Goal: Task Accomplishment & Management: Use online tool/utility

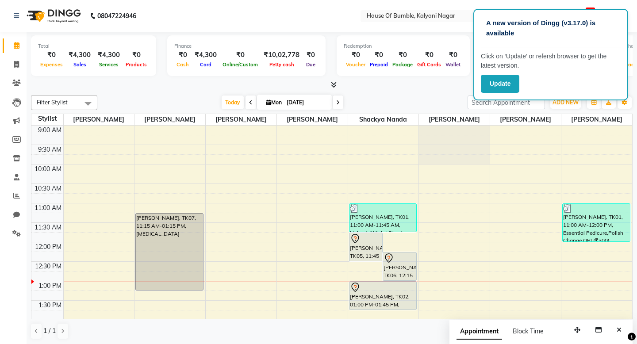
scroll to position [33, 0]
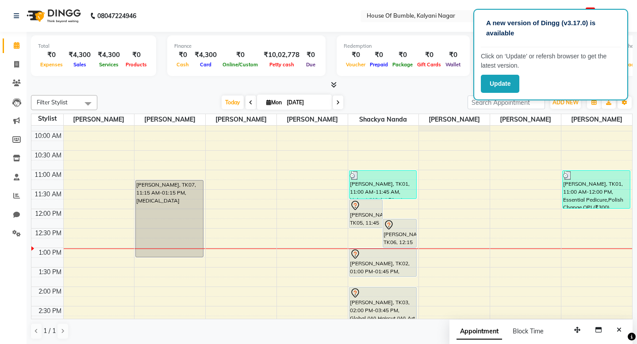
click at [504, 77] on button "Update" at bounding box center [500, 84] width 38 height 18
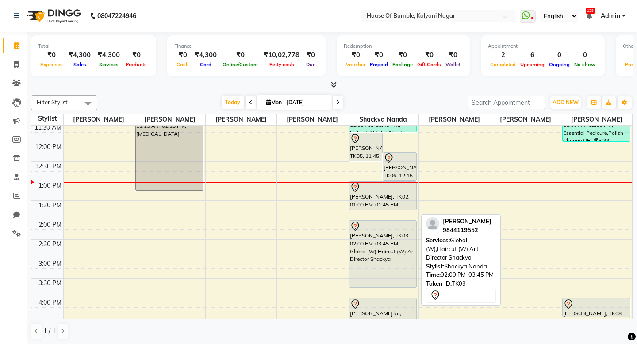
scroll to position [102, 0]
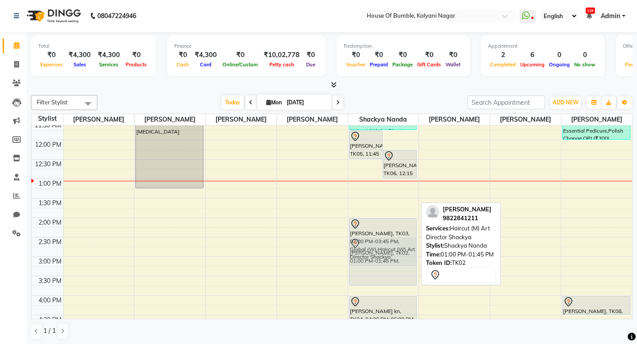
drag, startPoint x: 391, startPoint y: 184, endPoint x: 386, endPoint y: 245, distance: 61.7
click at [386, 245] on div "Anupama Pascricha, TK05, 11:45 AM-12:30 PM, Root Touch Up- Organic Laxmi Shetty…" at bounding box center [383, 256] width 71 height 467
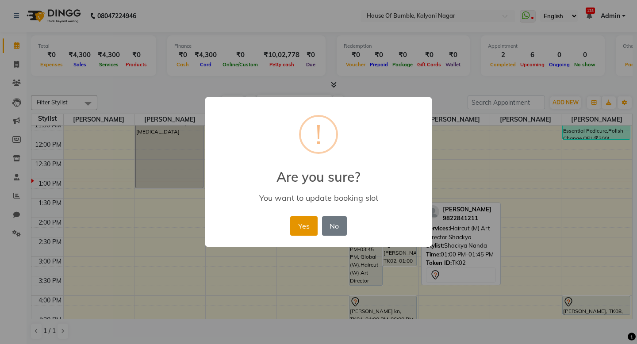
click at [314, 230] on button "Yes" at bounding box center [303, 225] width 27 height 19
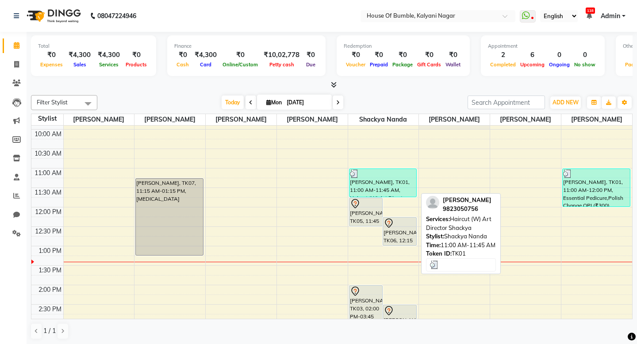
scroll to position [34, 0]
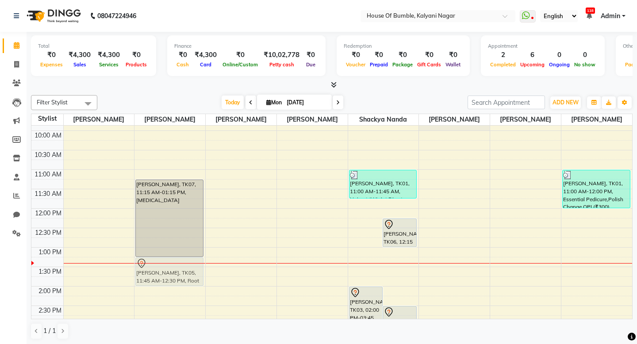
drag, startPoint x: 360, startPoint y: 211, endPoint x: 170, endPoint y: 269, distance: 198.8
click at [170, 269] on tr "Kunal Kale, TK07, 11:15 AM-01:15 PM, Botox Anupama Pascricha, TK05, 11:45 AM-12…" at bounding box center [331, 325] width 601 height 467
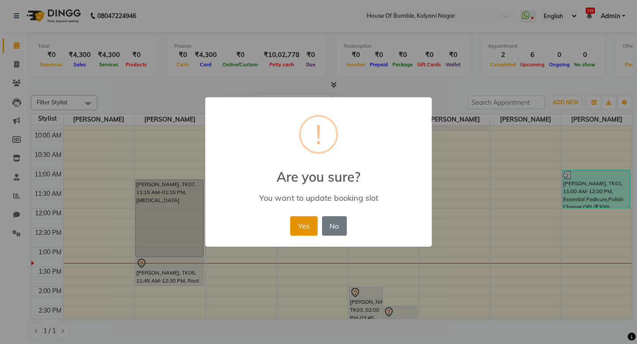
click at [305, 231] on button "Yes" at bounding box center [303, 225] width 27 height 19
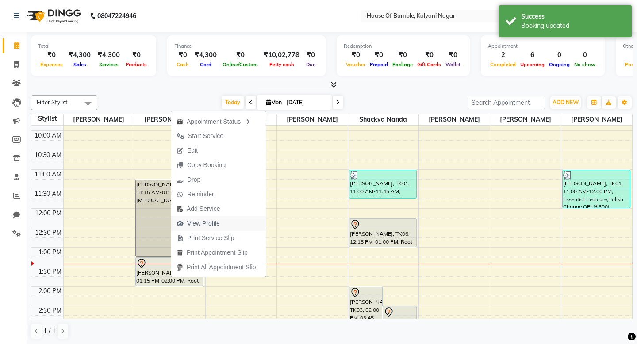
click at [203, 223] on span "View Profile" at bounding box center [203, 223] width 33 height 9
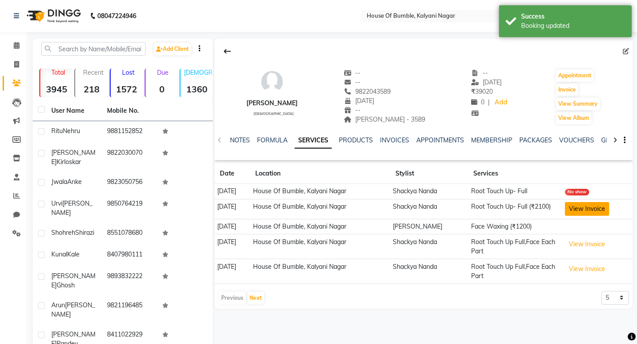
click at [582, 207] on button "View Invoice" at bounding box center [587, 209] width 44 height 14
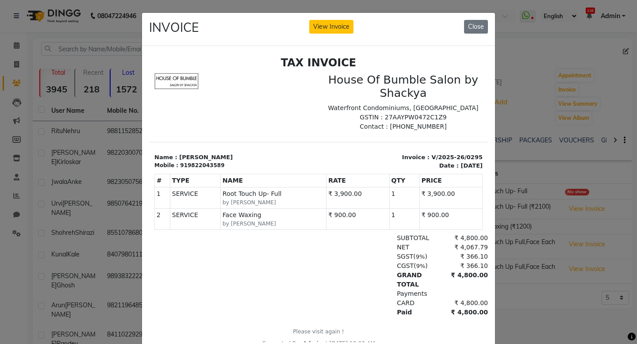
click at [493, 23] on div "INVOICE View Invoice Close" at bounding box center [318, 29] width 353 height 33
click at [488, 23] on div "INVOICE View Invoice Close" at bounding box center [318, 29] width 353 height 33
click at [479, 24] on button "Close" at bounding box center [476, 27] width 24 height 14
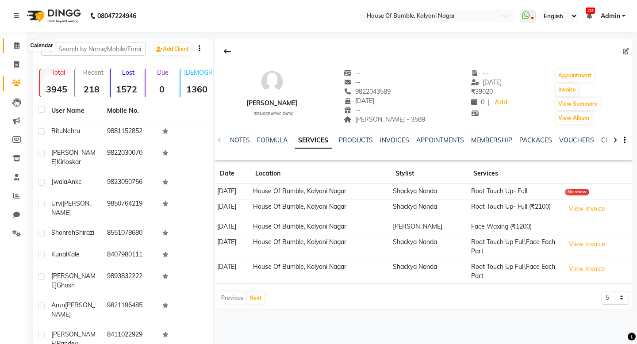
click at [14, 43] on icon at bounding box center [17, 45] width 6 height 7
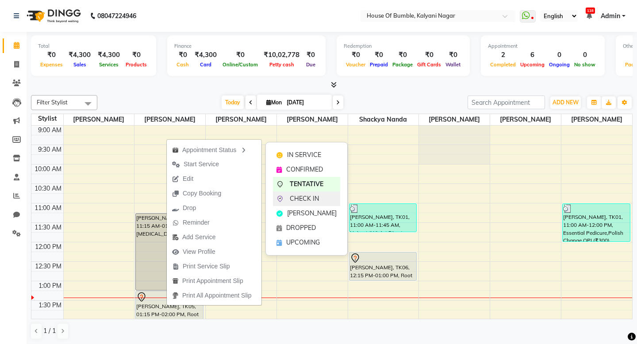
click at [305, 195] on span "CHECK IN" at bounding box center [304, 198] width 29 height 9
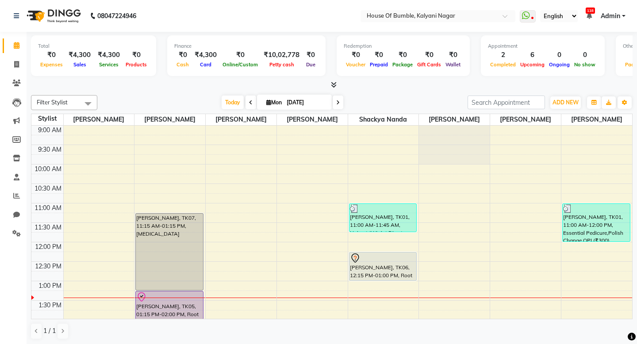
scroll to position [99, 0]
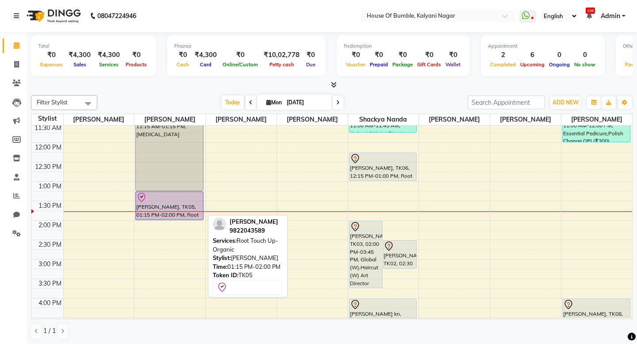
click at [177, 206] on div "Anupama Pascricha, TK05, 01:15 PM-02:00 PM, Root Touch Up- Organic" at bounding box center [169, 206] width 67 height 28
select select "8"
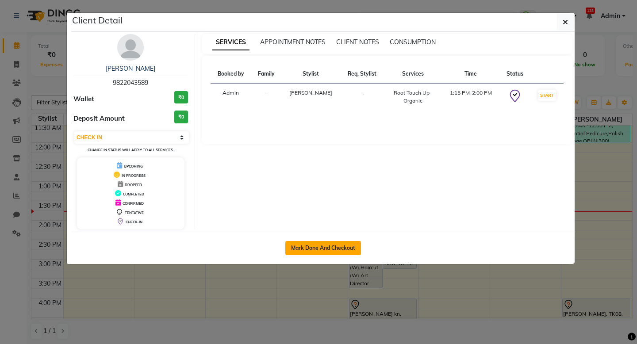
click at [310, 249] on button "Mark Done And Checkout" at bounding box center [323, 248] width 76 height 14
select select "579"
select select "service"
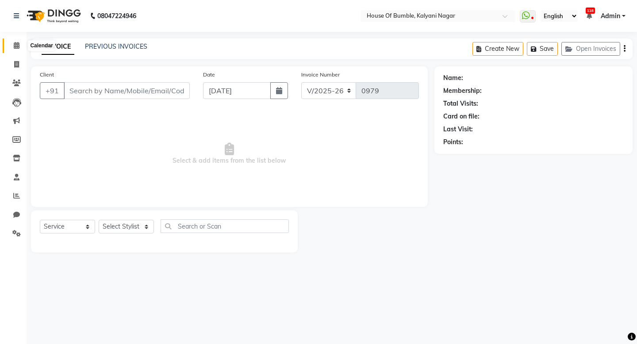
click at [17, 44] on icon at bounding box center [17, 45] width 6 height 7
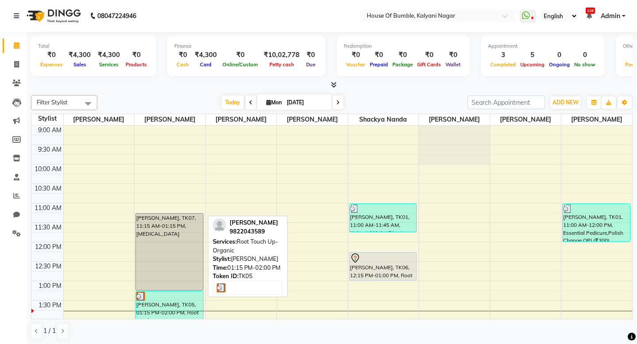
click at [172, 299] on div at bounding box center [169, 296] width 66 height 9
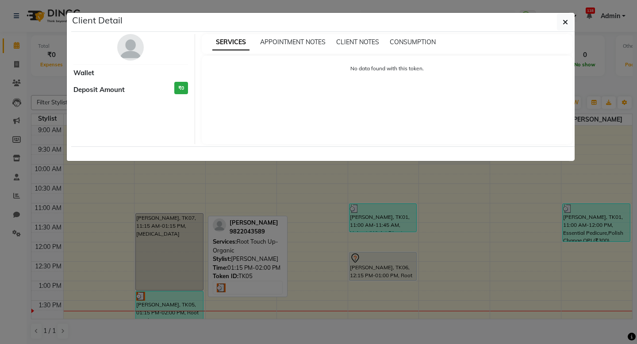
select select "3"
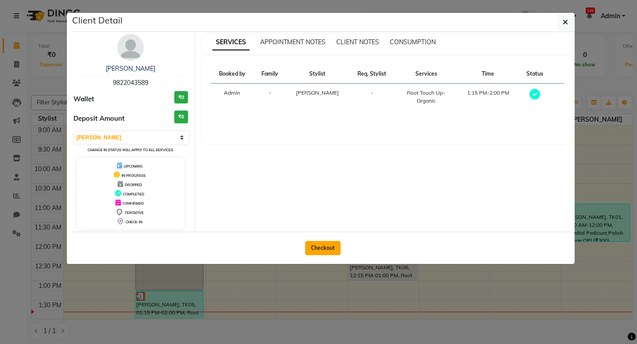
click at [318, 249] on button "Checkout" at bounding box center [322, 248] width 35 height 14
select select "service"
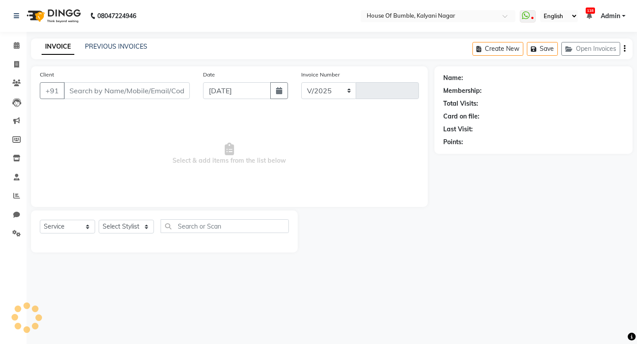
select select "579"
type input "0979"
type input "9822043589"
select select "76632"
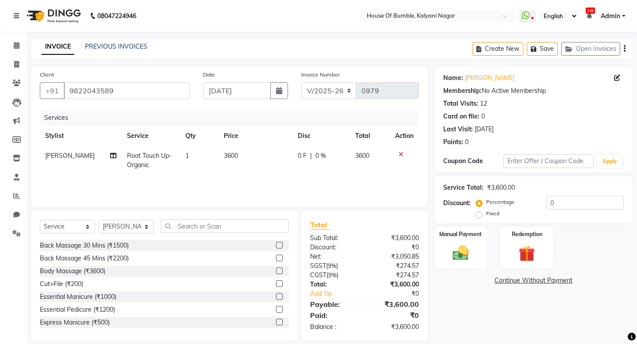
click at [219, 157] on td "3600" at bounding box center [254, 160] width 73 height 29
select select "76632"
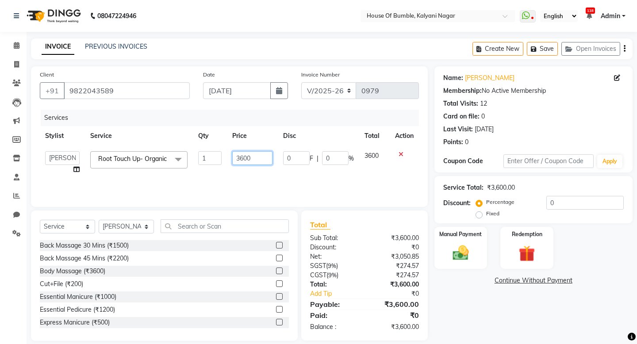
drag, startPoint x: 245, startPoint y: 158, endPoint x: 291, endPoint y: 157, distance: 46.0
click at [245, 158] on input "3600" at bounding box center [252, 158] width 40 height 14
type input "3900"
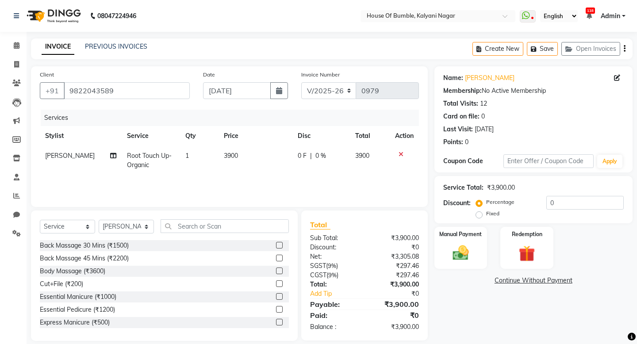
click at [379, 204] on div "Client +91 9822043589 Date 01-09-2025 Invoice Number V/2025 V/2025-26 0979 Serv…" at bounding box center [229, 136] width 397 height 141
click at [455, 256] on img at bounding box center [460, 252] width 27 height 19
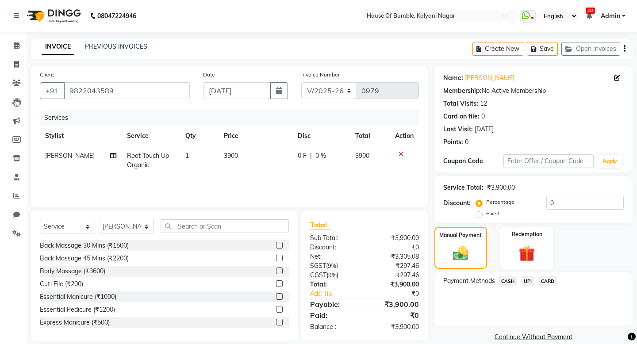
click at [542, 278] on span "CARD" at bounding box center [547, 281] width 19 height 10
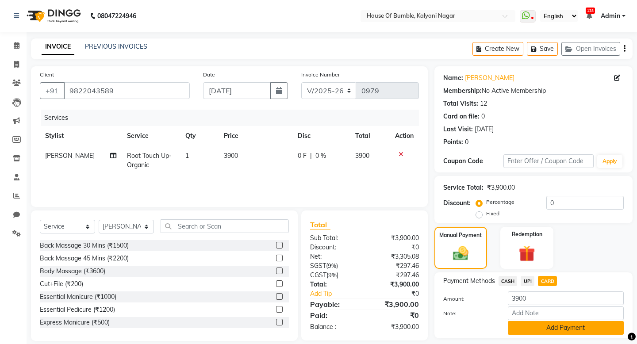
click at [551, 331] on button "Add Payment" at bounding box center [566, 328] width 116 height 14
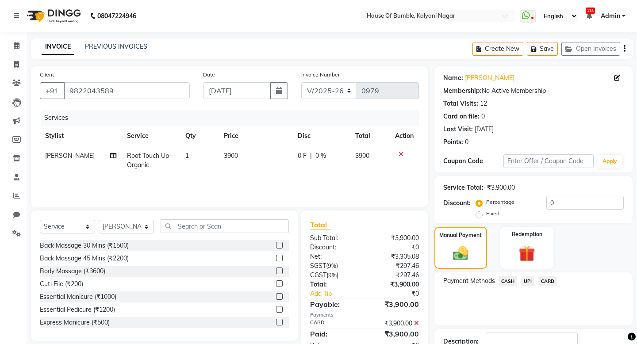
scroll to position [63, 0]
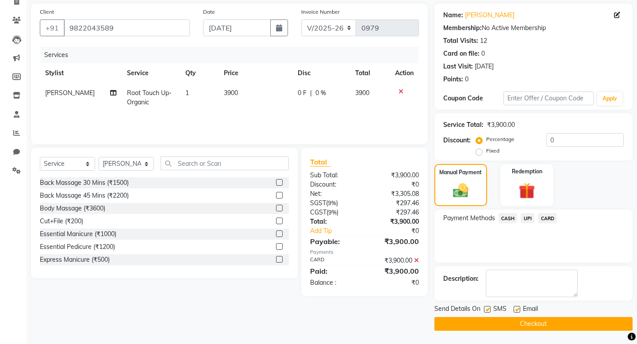
click at [524, 320] on button "Checkout" at bounding box center [533, 324] width 198 height 14
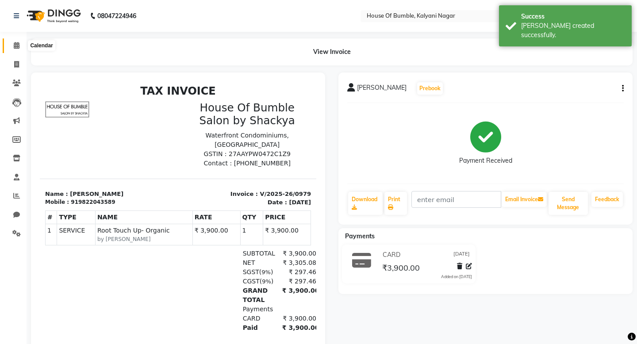
click at [21, 48] on span at bounding box center [16, 46] width 15 height 10
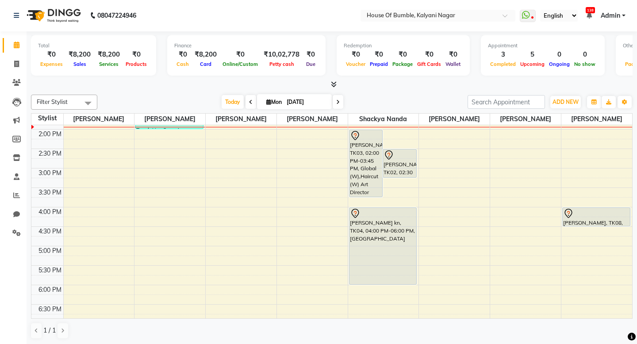
scroll to position [187, 0]
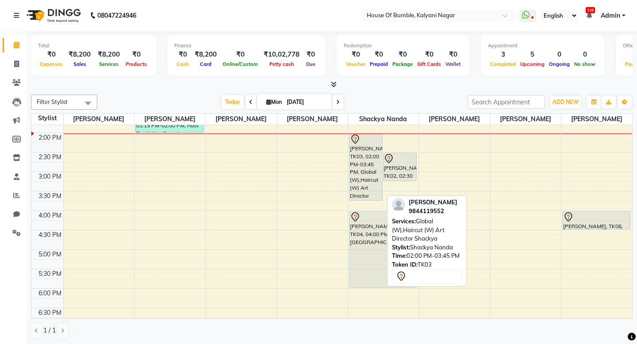
click at [364, 147] on div "[PERSON_NAME], TK03, 02:00 PM-03:45 PM, Global (W),Haircut (W) Art Director Sha…" at bounding box center [365, 167] width 33 height 67
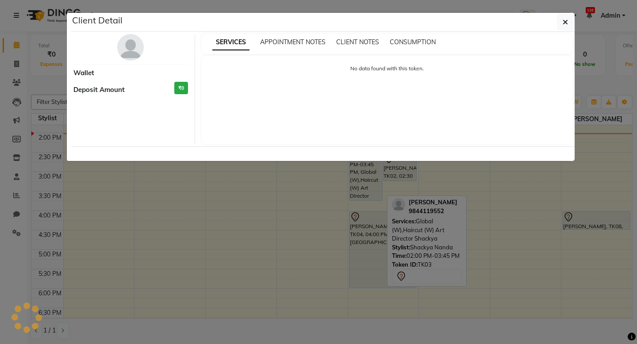
select select "7"
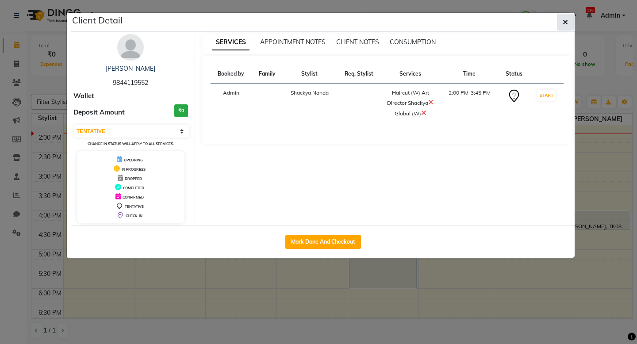
click at [566, 23] on icon "button" at bounding box center [564, 22] width 5 height 7
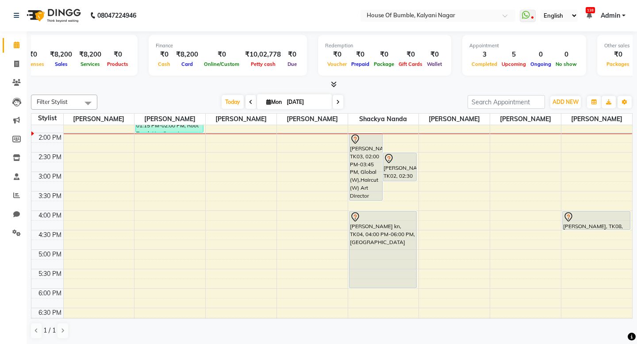
scroll to position [0, 20]
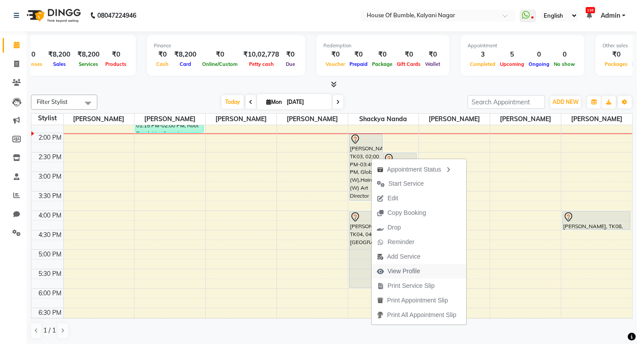
click at [439, 269] on button "View Profile" at bounding box center [418, 271] width 95 height 15
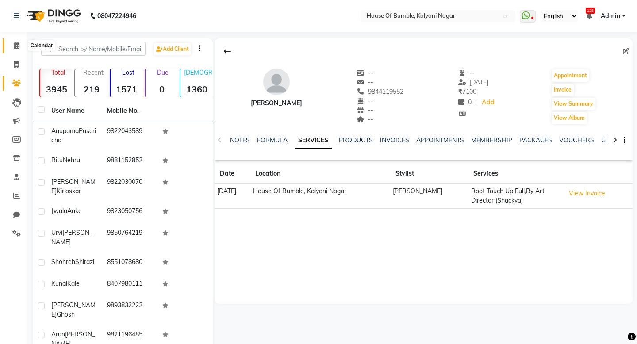
click at [20, 46] on span at bounding box center [16, 46] width 15 height 10
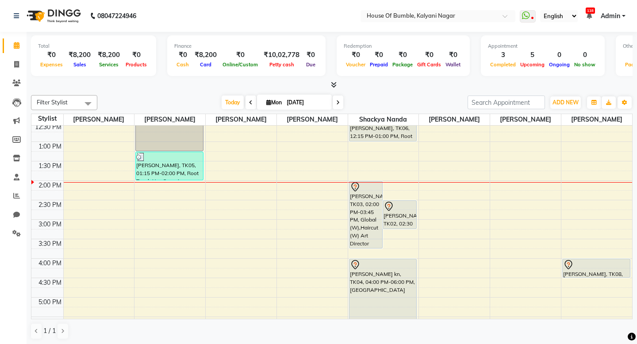
scroll to position [139, 0]
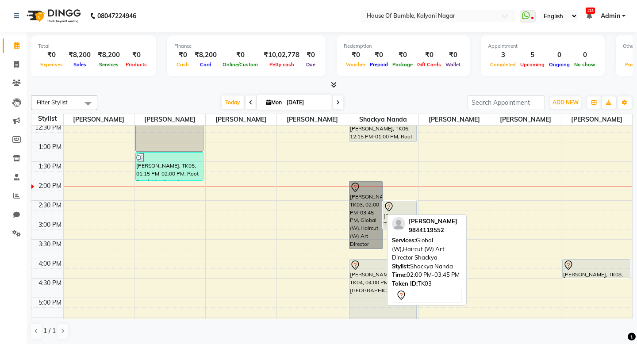
drag, startPoint x: 361, startPoint y: 215, endPoint x: 333, endPoint y: 221, distance: 27.9
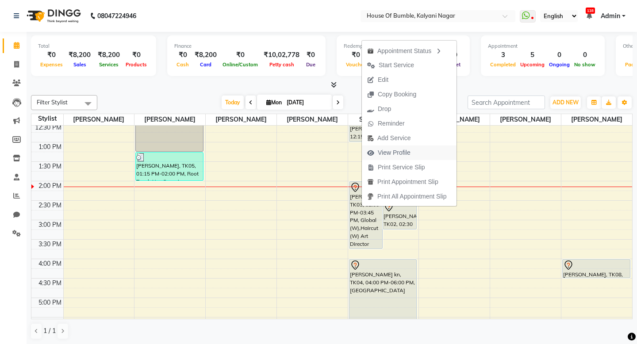
click at [407, 152] on span "View Profile" at bounding box center [394, 152] width 33 height 9
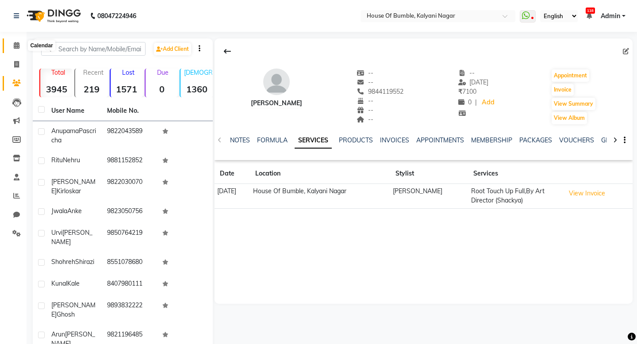
click at [19, 47] on icon at bounding box center [17, 45] width 6 height 7
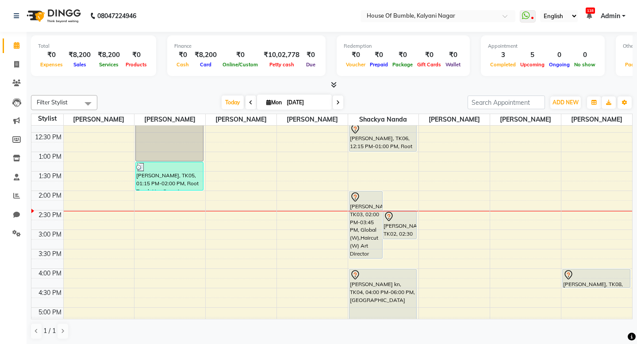
scroll to position [131, 0]
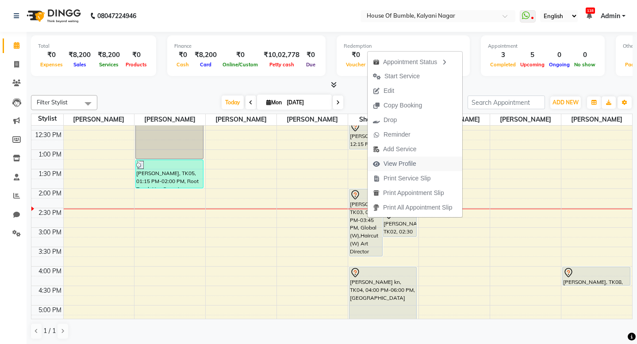
click at [386, 162] on span "View Profile" at bounding box center [399, 163] width 33 height 9
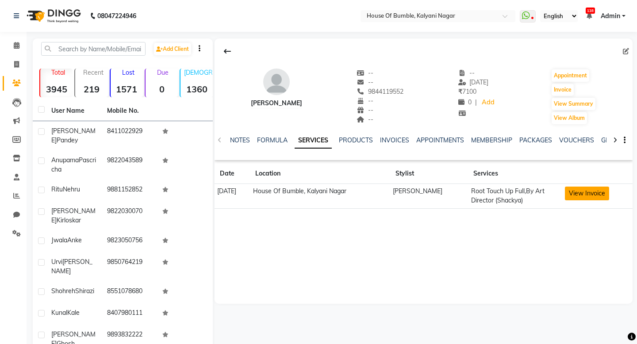
click at [588, 193] on button "View Invoice" at bounding box center [587, 194] width 44 height 14
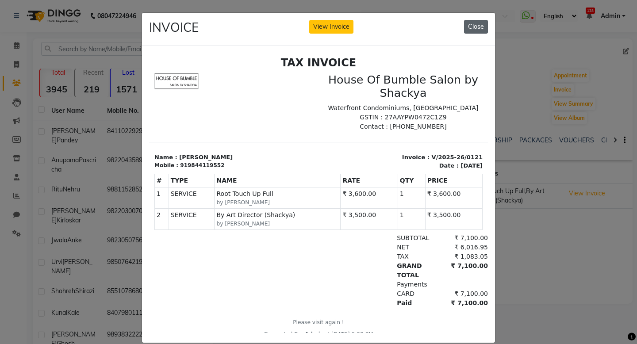
click at [466, 30] on button "Close" at bounding box center [476, 27] width 24 height 14
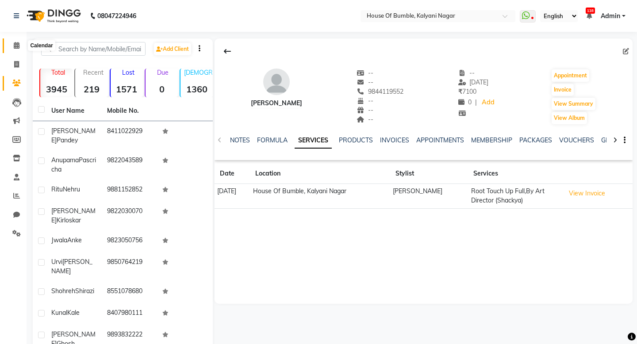
click at [10, 42] on span at bounding box center [16, 46] width 15 height 10
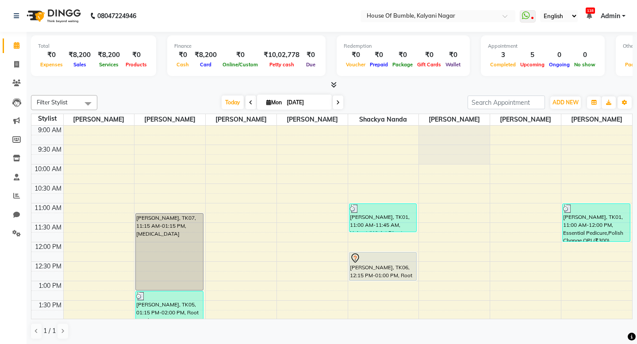
scroll to position [236, 0]
